Goal: Task Accomplishment & Management: Manage account settings

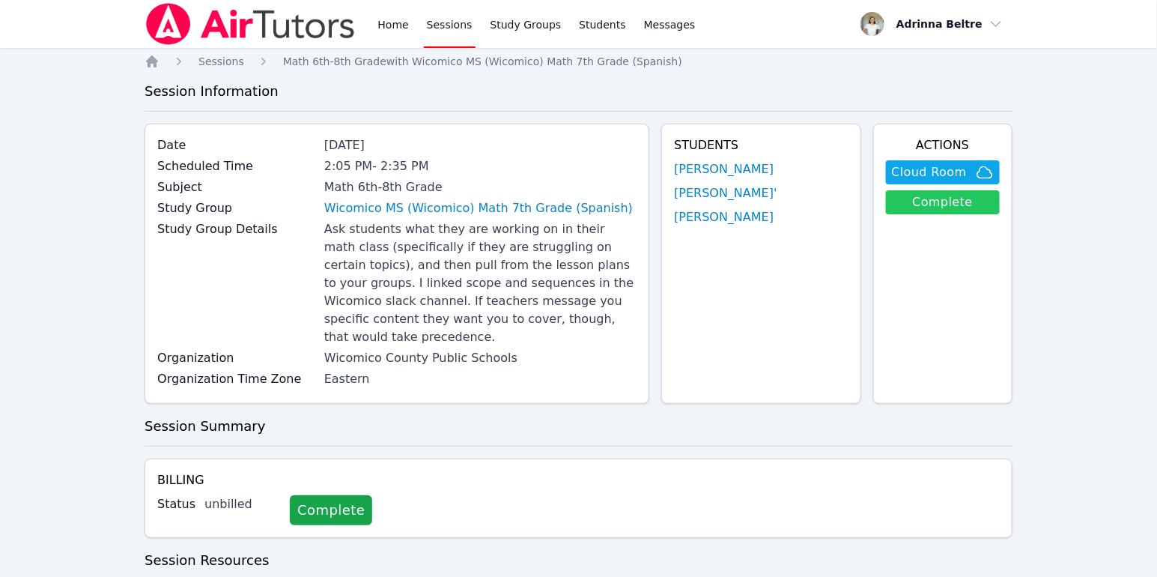
click at [933, 199] on link "Complete" at bounding box center [943, 202] width 114 height 24
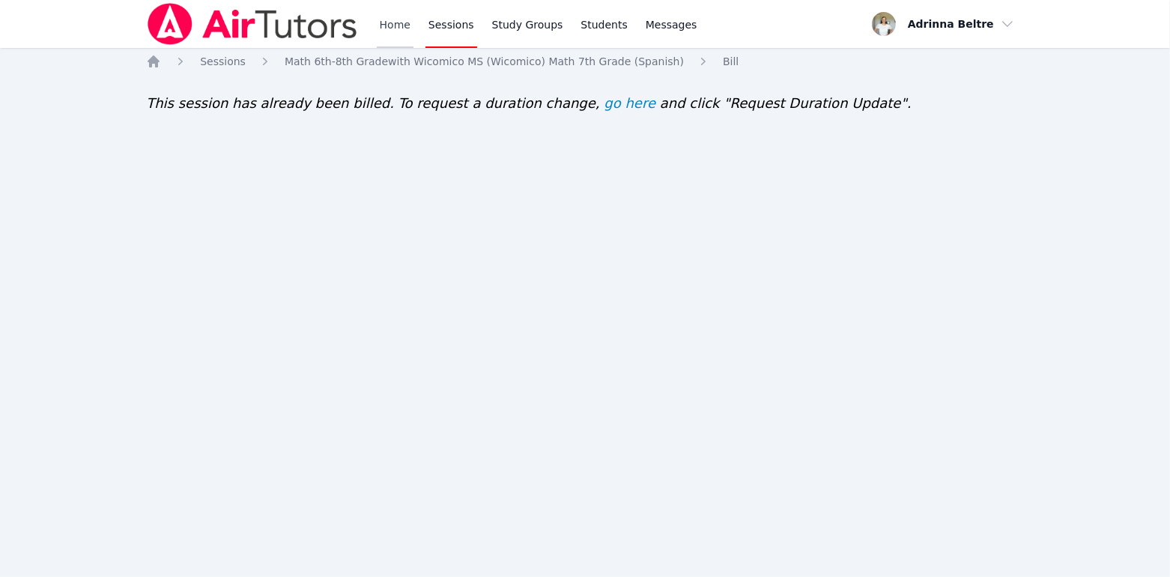
click at [399, 19] on link "Home" at bounding box center [395, 24] width 37 height 48
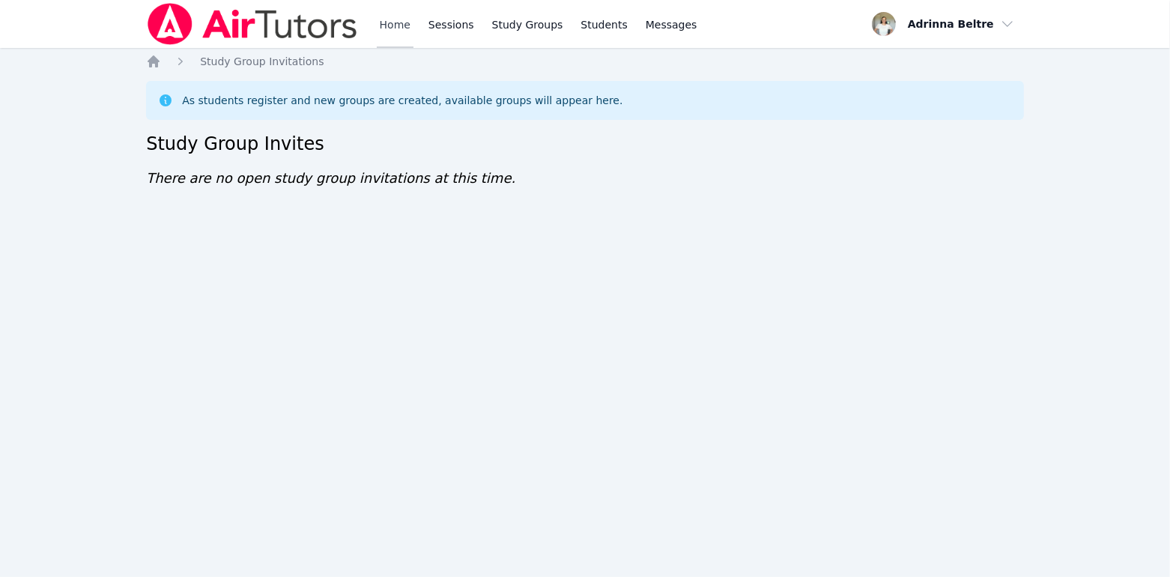
click at [380, 25] on link "Home" at bounding box center [395, 24] width 37 height 48
